Goal: Task Accomplishment & Management: Use online tool/utility

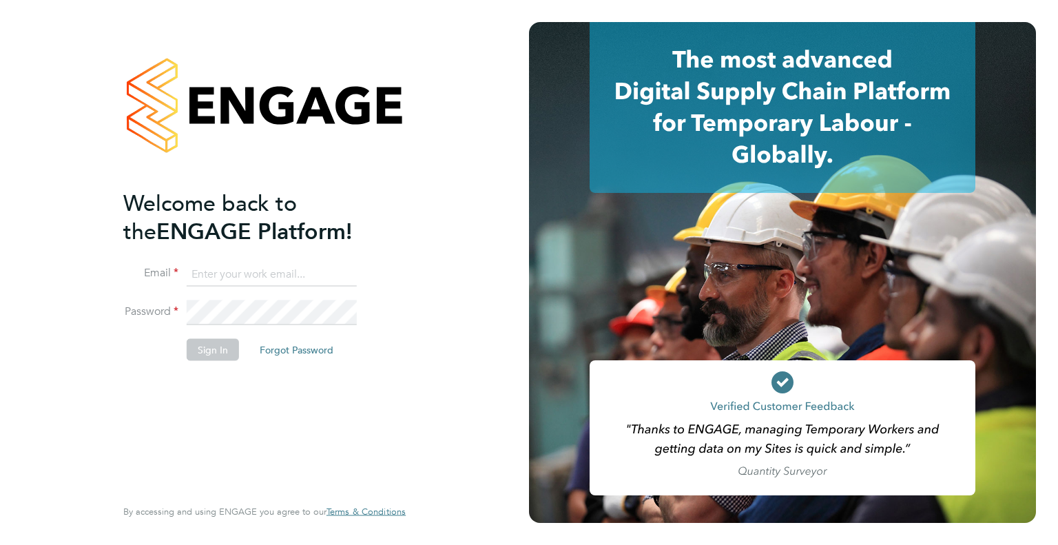
click at [256, 262] on input at bounding box center [272, 274] width 170 height 25
click at [223, 278] on input at bounding box center [272, 274] width 170 height 25
type input "jp@prestonrecruitment.co.uk"
click at [217, 349] on button "Sign In" at bounding box center [213, 349] width 52 height 22
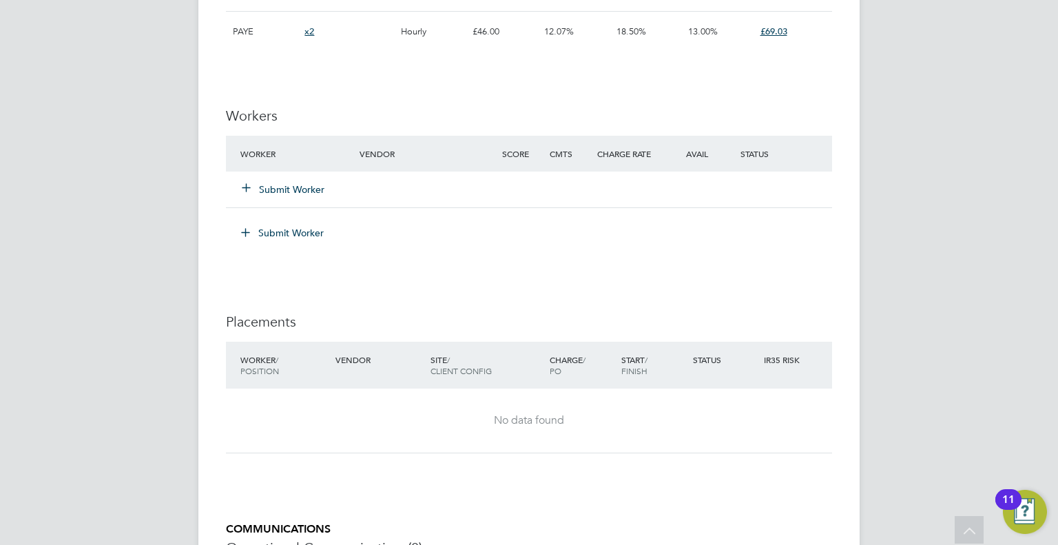
scroll to position [1079, 0]
